Goal: Task Accomplishment & Management: Manage account settings

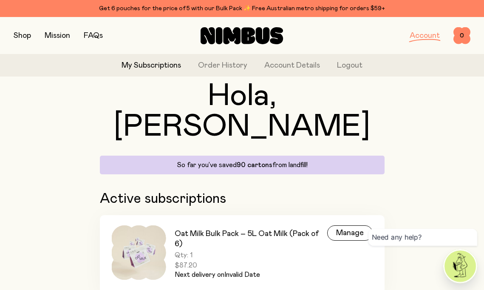
scroll to position [30, 0]
click at [338, 225] on div "Manage" at bounding box center [349, 232] width 45 height 15
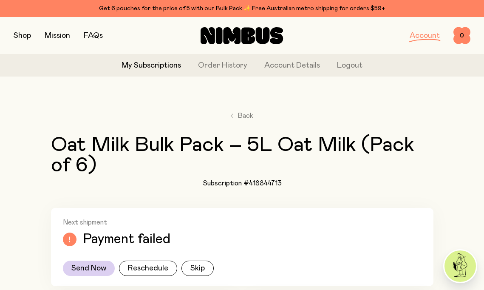
click at [419, 36] on link "Account" at bounding box center [425, 36] width 30 height 8
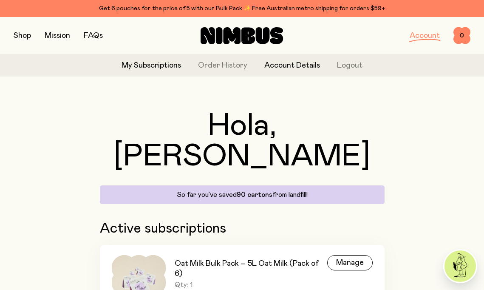
click at [304, 65] on link "Account Details" at bounding box center [292, 65] width 56 height 11
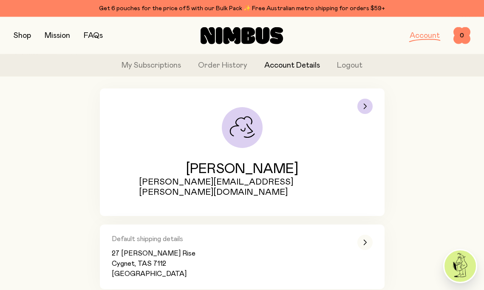
scroll to position [49, 0]
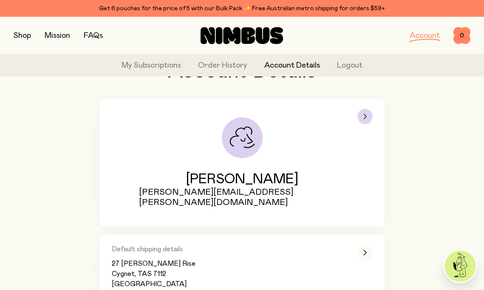
click at [367, 120] on div "button" at bounding box center [364, 116] width 15 height 15
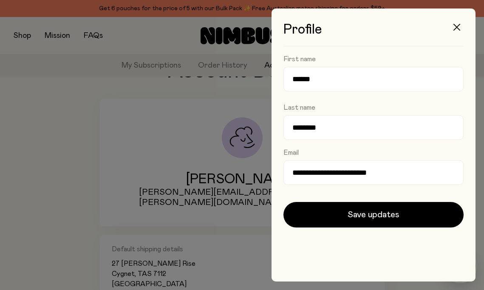
click at [462, 30] on button "button" at bounding box center [457, 27] width 20 height 20
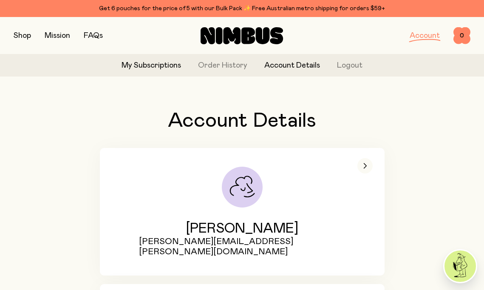
click at [146, 61] on link "My Subscriptions" at bounding box center [151, 65] width 59 height 11
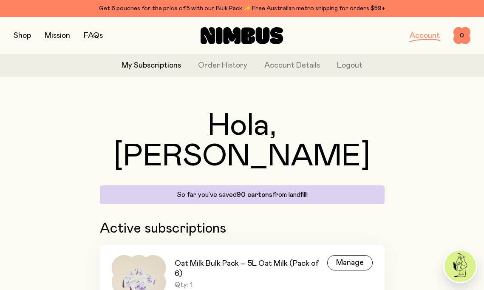
scroll to position [30, 0]
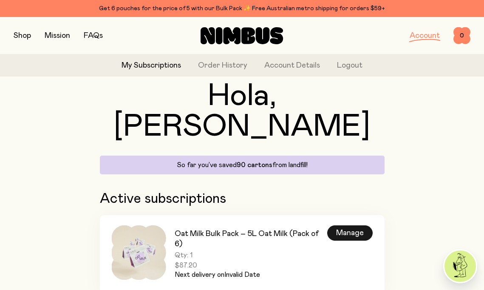
click at [339, 225] on div "Manage" at bounding box center [349, 232] width 45 height 15
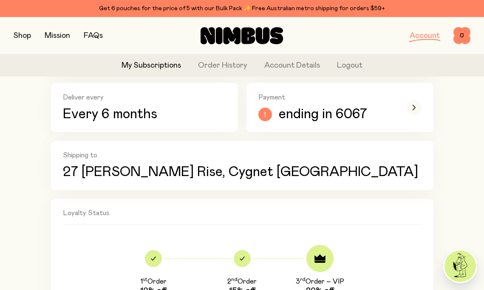
scroll to position [192, 0]
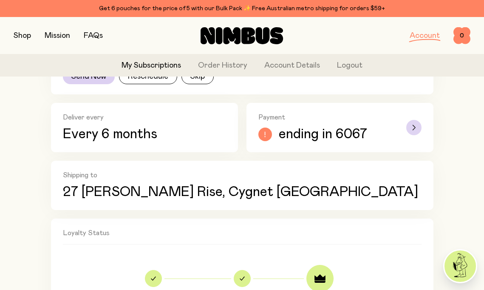
click at [418, 129] on div "button" at bounding box center [413, 127] width 15 height 15
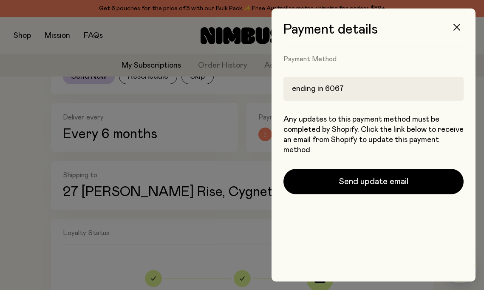
click at [459, 30] on icon "button" at bounding box center [456, 27] width 7 height 7
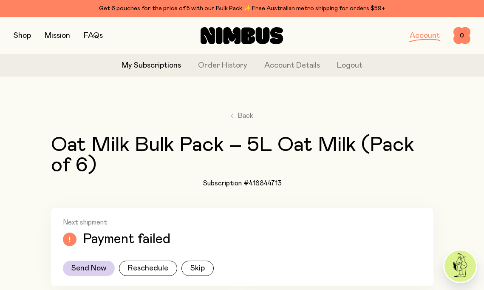
scroll to position [192, 0]
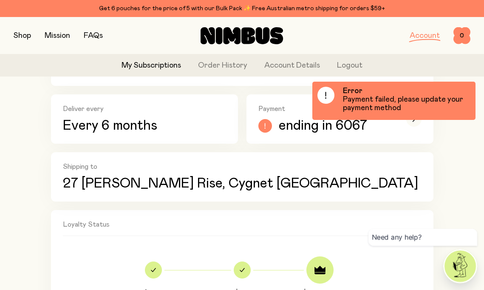
scroll to position [202, 0]
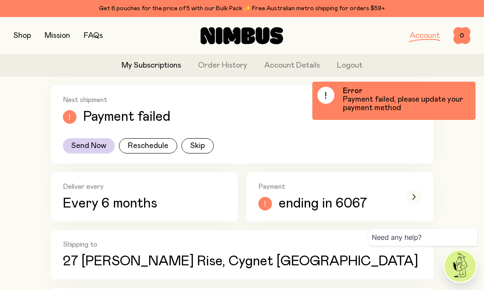
scroll to position [124, 0]
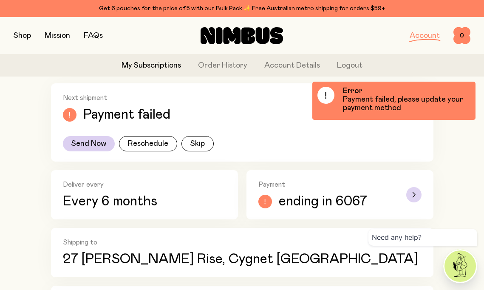
click at [413, 197] on icon "button" at bounding box center [414, 194] width 3 height 5
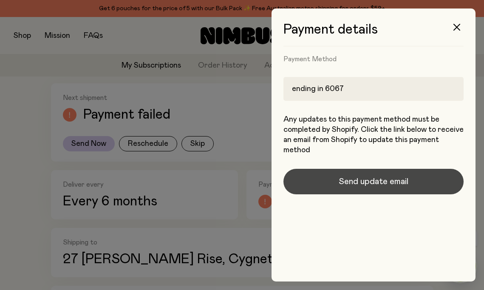
click at [395, 181] on span "Send update email" at bounding box center [374, 181] width 70 height 12
